Goal: Task Accomplishment & Management: Use online tool/utility

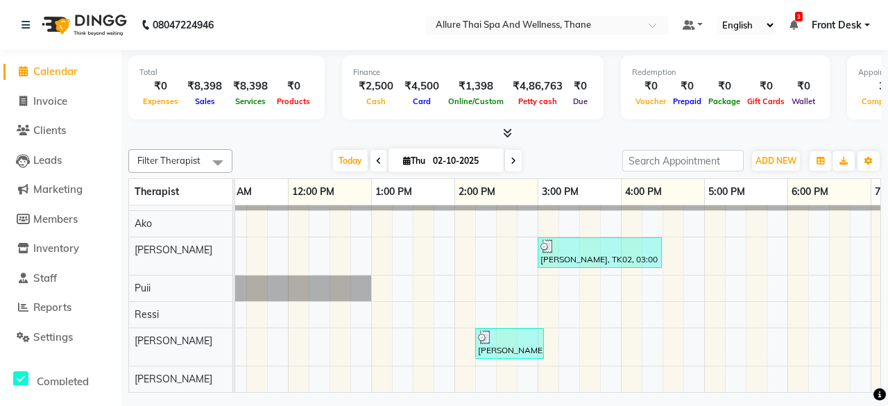
scroll to position [0, 198]
click at [767, 156] on span "ADD NEW" at bounding box center [776, 160] width 41 height 10
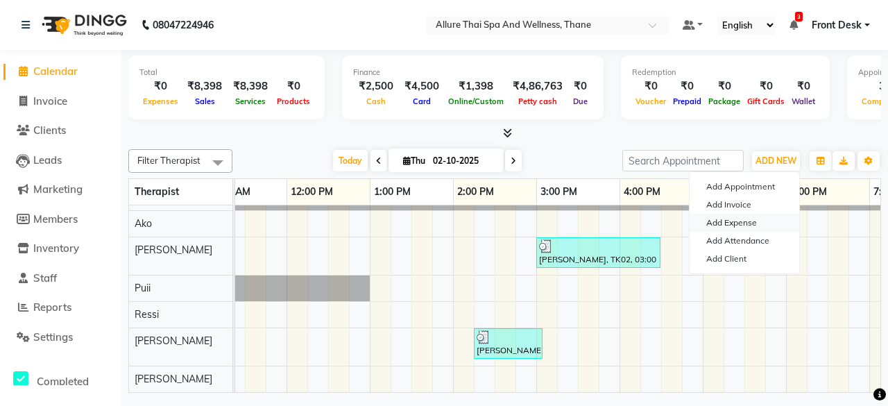
click at [736, 230] on link "Add Expense" at bounding box center [745, 223] width 110 height 18
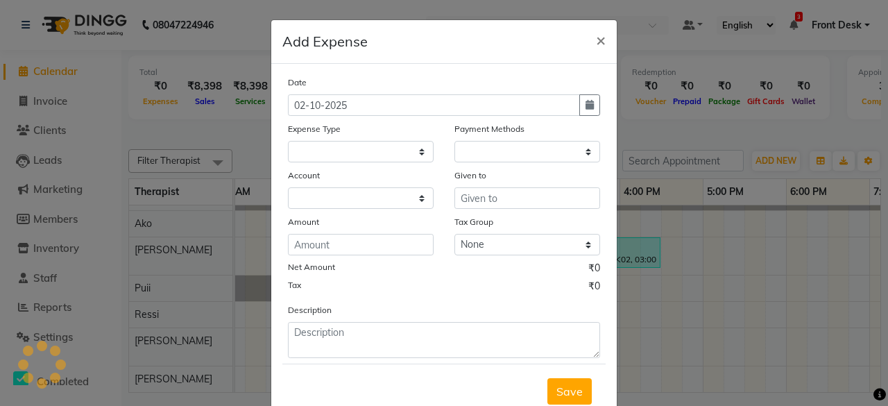
select select "1"
select select "7729"
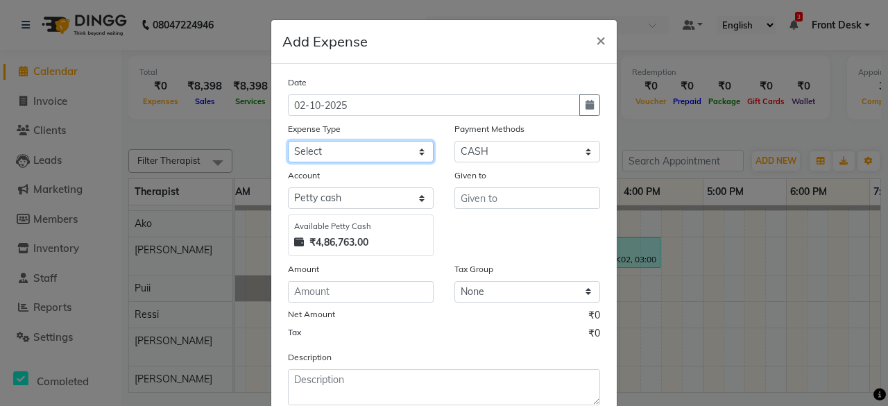
click at [313, 156] on select "Select Advance Salary Advertising and Marketing Expenses Bank charges Car maint…" at bounding box center [361, 152] width 146 height 22
select select "19829"
click at [288, 141] on select "Select Advance Salary Advertising and Marketing Expenses Bank charges Car maint…" at bounding box center [361, 152] width 146 height 22
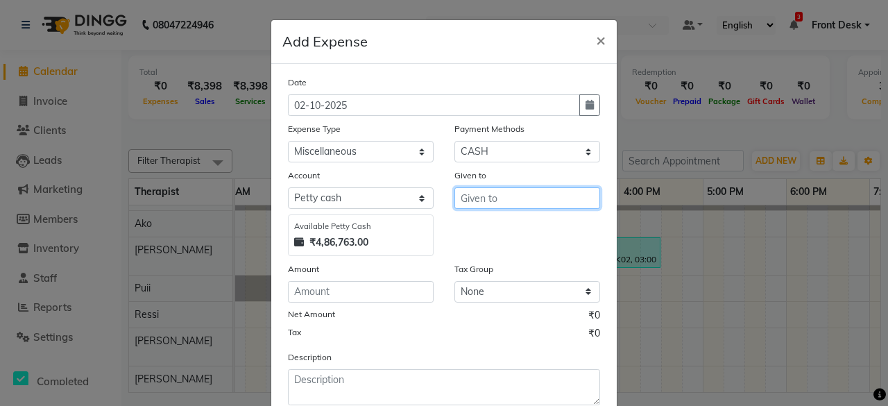
click at [477, 207] on input "text" at bounding box center [528, 198] width 146 height 22
type input "Flowers"
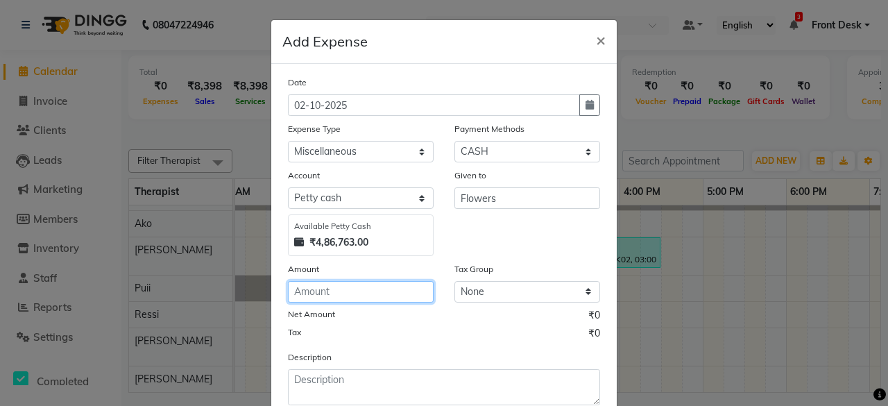
click at [368, 296] on input "number" at bounding box center [361, 292] width 146 height 22
type input "300"
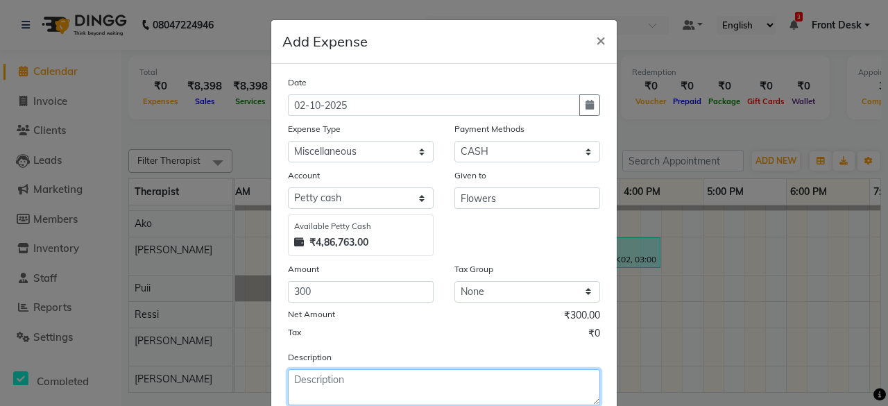
click at [343, 385] on textarea at bounding box center [444, 387] width 312 height 36
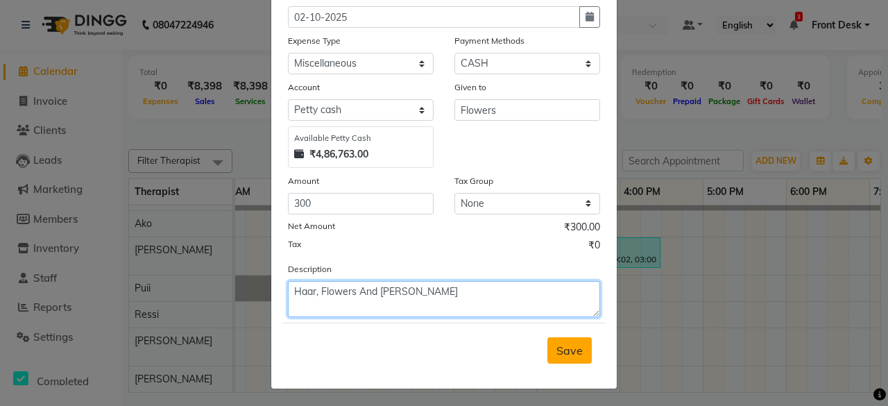
type textarea "Haar, Flowers And [PERSON_NAME]"
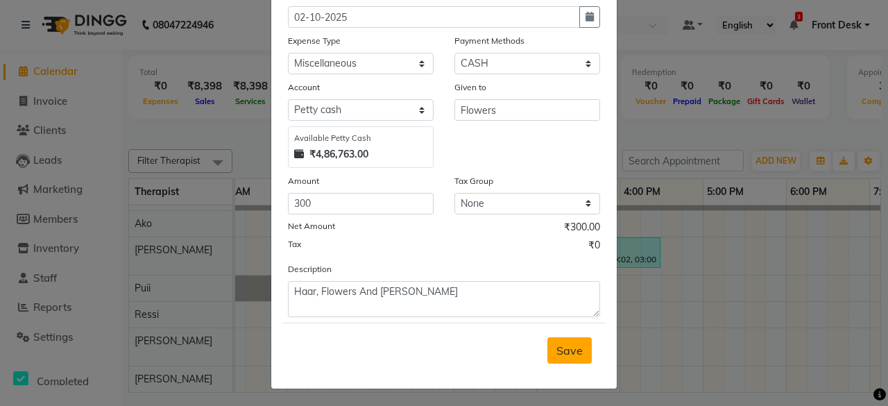
click at [576, 337] on button "Save" at bounding box center [570, 350] width 44 height 26
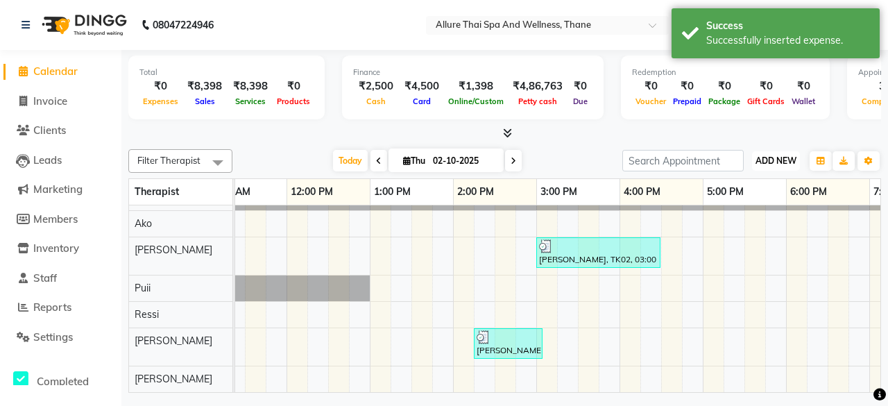
click at [797, 167] on button "ADD NEW Toggle Dropdown" at bounding box center [776, 160] width 48 height 19
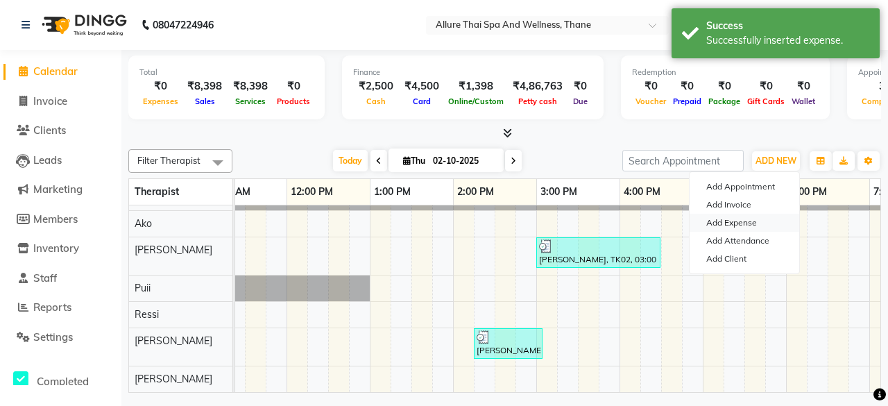
click at [737, 223] on link "Add Expense" at bounding box center [745, 223] width 110 height 18
select select "1"
select select "7729"
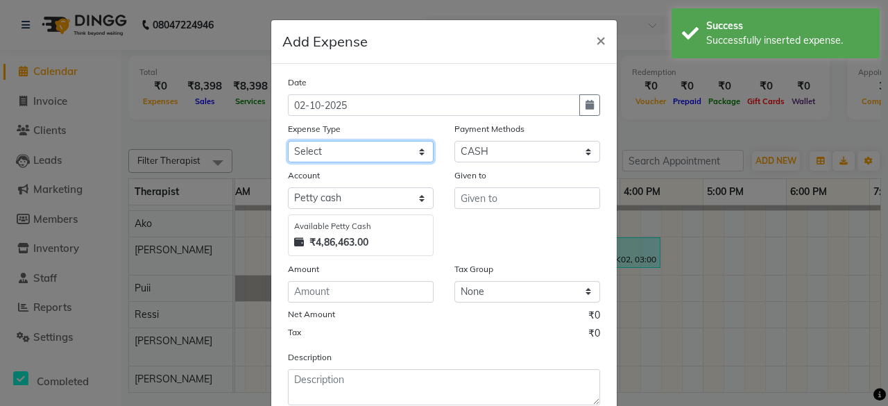
click at [372, 146] on select "Select Advance Salary Advertising and Marketing Expenses Bank charges Car maint…" at bounding box center [361, 152] width 146 height 22
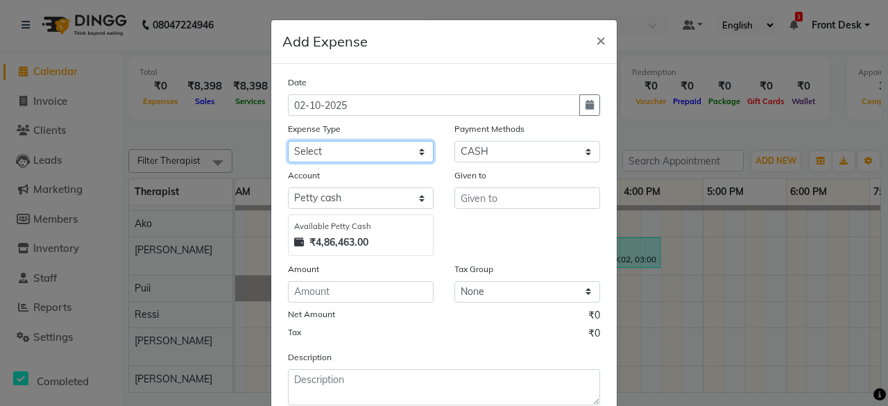
select select "19845"
click at [288, 141] on select "Select Advance Salary Advertising and Marketing Expenses Bank charges Car maint…" at bounding box center [361, 152] width 146 height 22
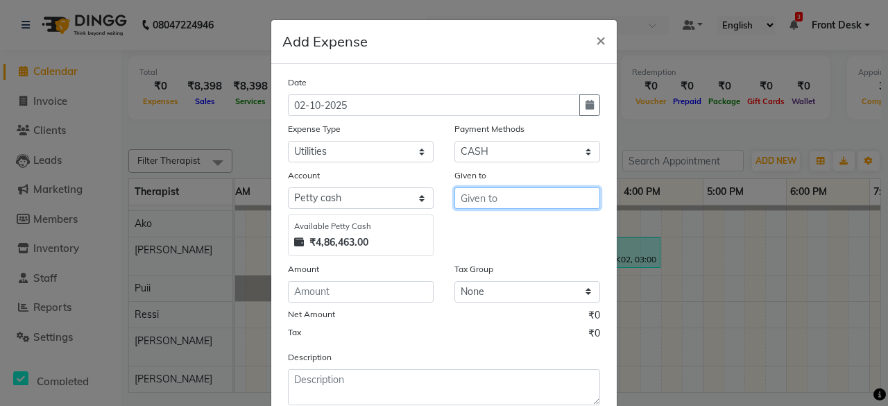
click at [543, 201] on input "text" at bounding box center [528, 198] width 146 height 22
type input "Mobile Bill"
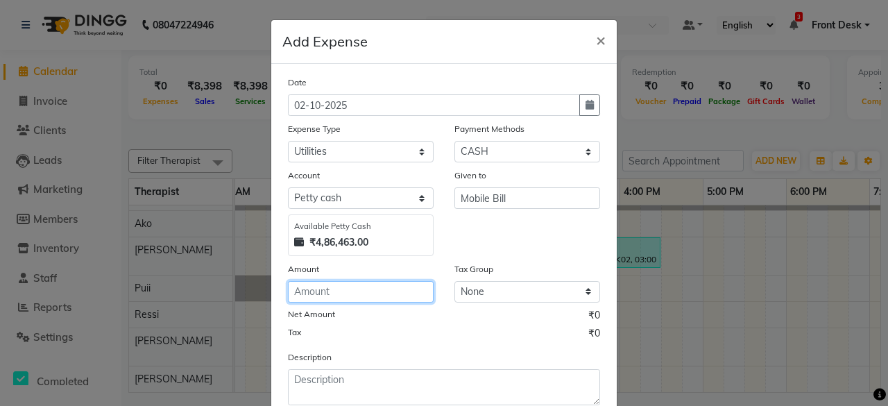
click at [311, 291] on input "number" at bounding box center [361, 292] width 146 height 22
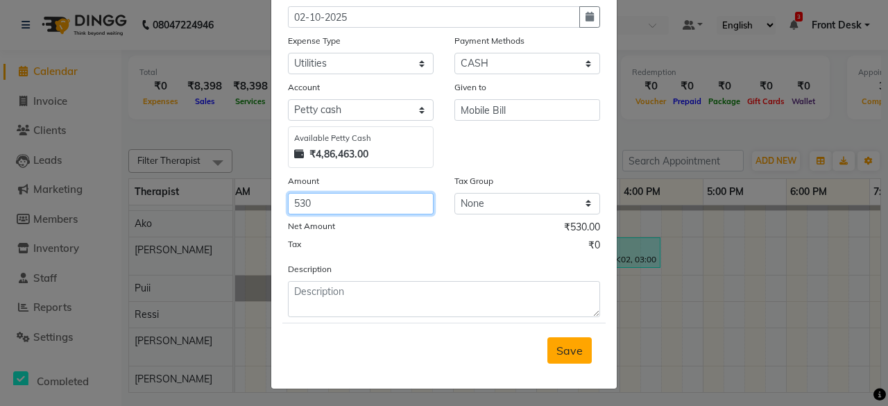
type input "530"
click at [570, 341] on button "Save" at bounding box center [570, 350] width 44 height 26
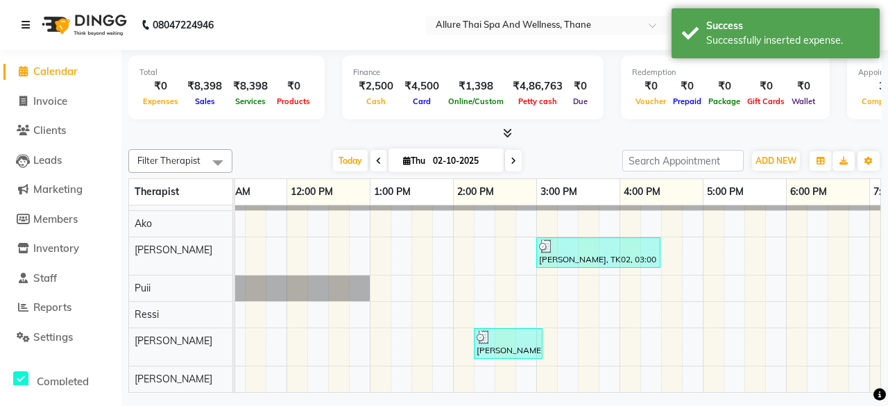
click at [25, 31] on link at bounding box center [29, 25] width 14 height 39
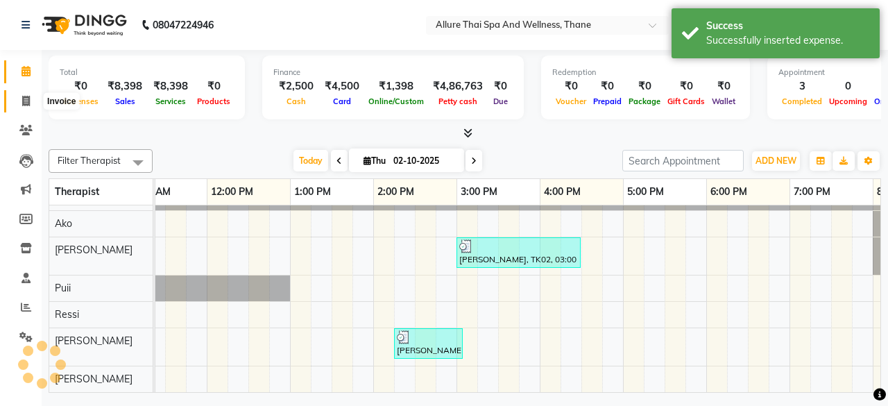
click at [21, 101] on span at bounding box center [26, 102] width 24 height 16
select select "8525"
select select "service"
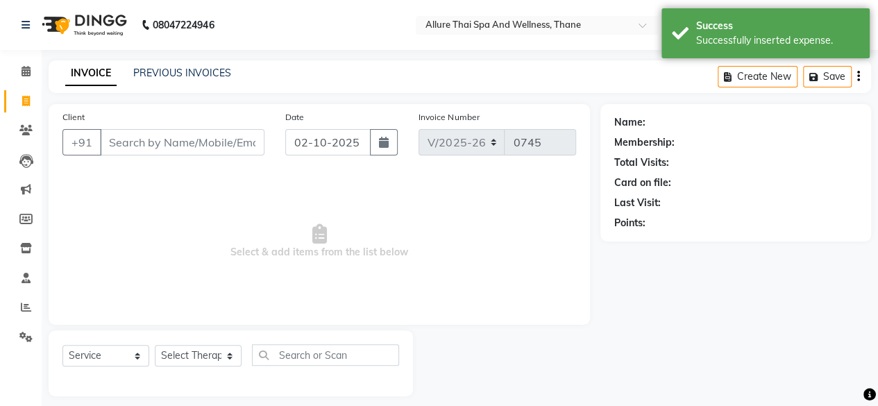
click at [176, 80] on div "PREVIOUS INVOICES" at bounding box center [182, 73] width 98 height 15
click at [179, 78] on link "PREVIOUS INVOICES" at bounding box center [182, 73] width 98 height 12
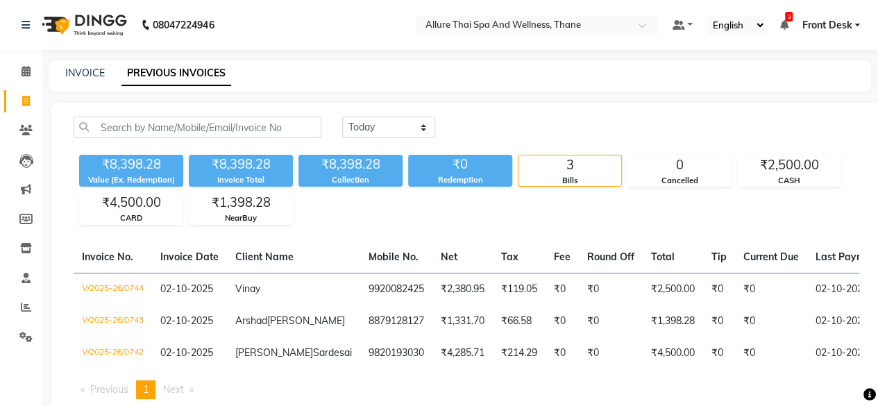
click at [525, 228] on div "[DATE] [DATE] Custom Range ₹8,398.28 Value (Ex. Redemption) ₹8,398.28 Invoice T…" at bounding box center [466, 263] width 830 height 321
